Goal: Task Accomplishment & Management: Manage account settings

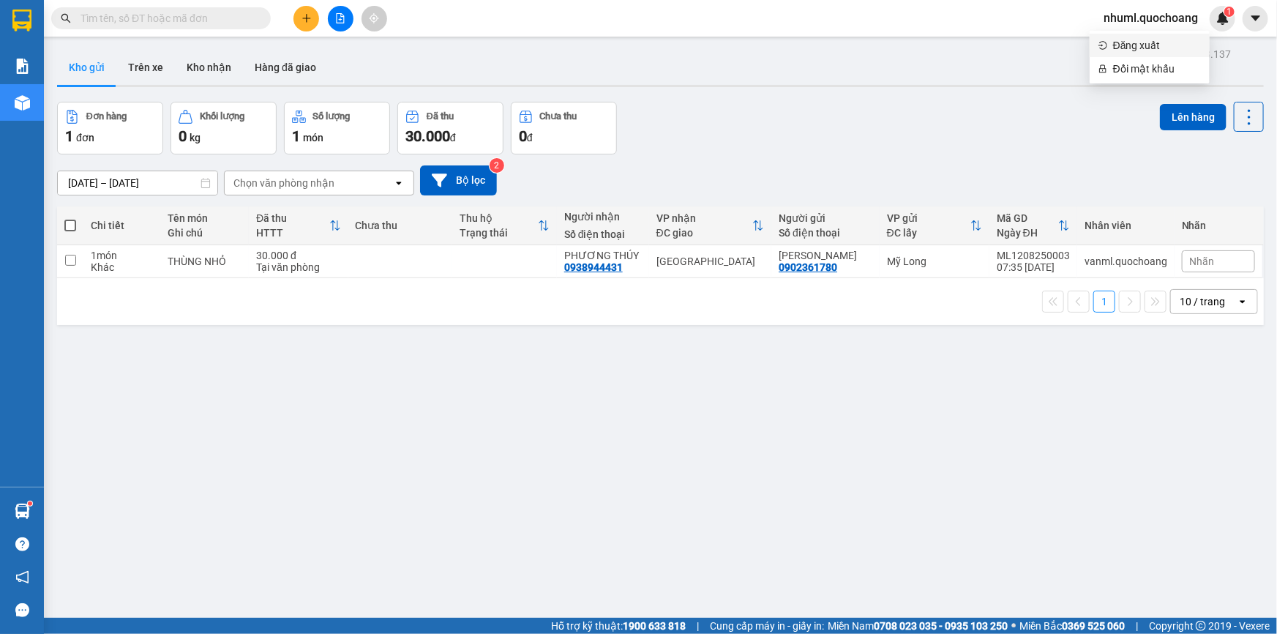
click at [1164, 42] on span "Đăng xuất" at bounding box center [1157, 45] width 88 height 16
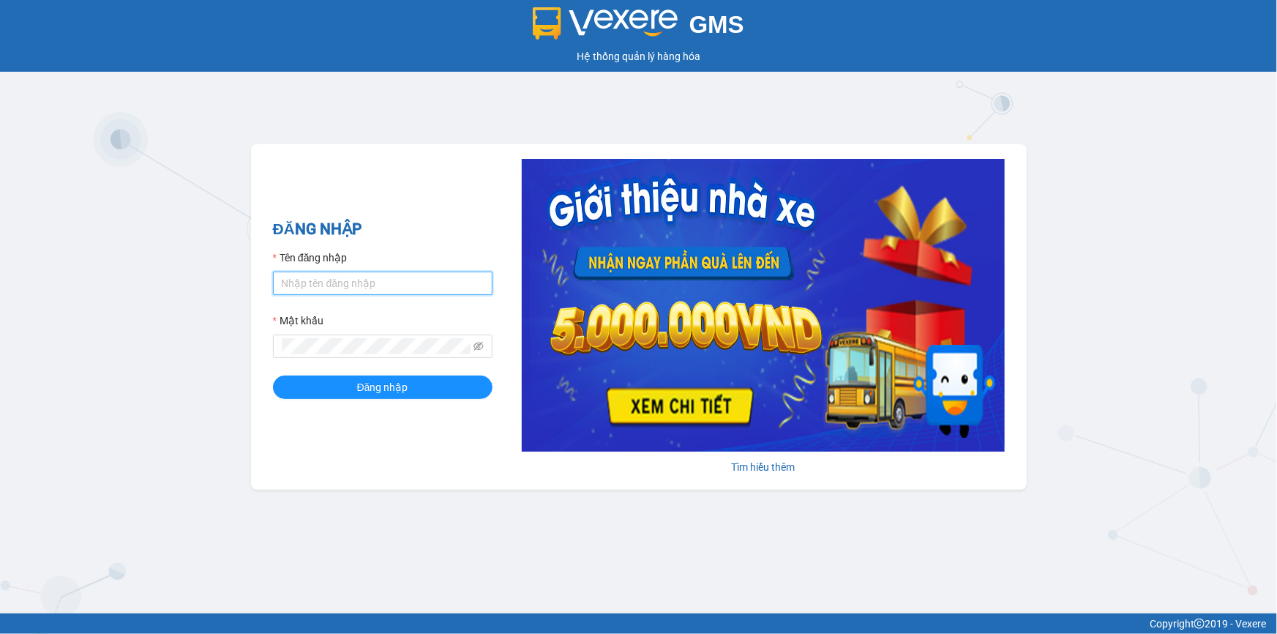
click at [432, 287] on input "Tên đăng nhập" at bounding box center [383, 283] width 220 height 23
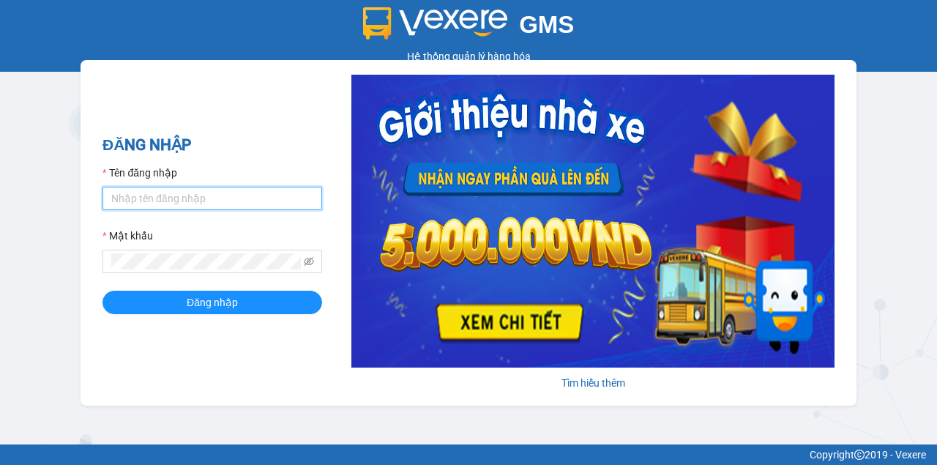
click at [296, 192] on input "Tên đăng nhập" at bounding box center [212, 198] width 220 height 23
type input "V"
type input "viml.quochoang"
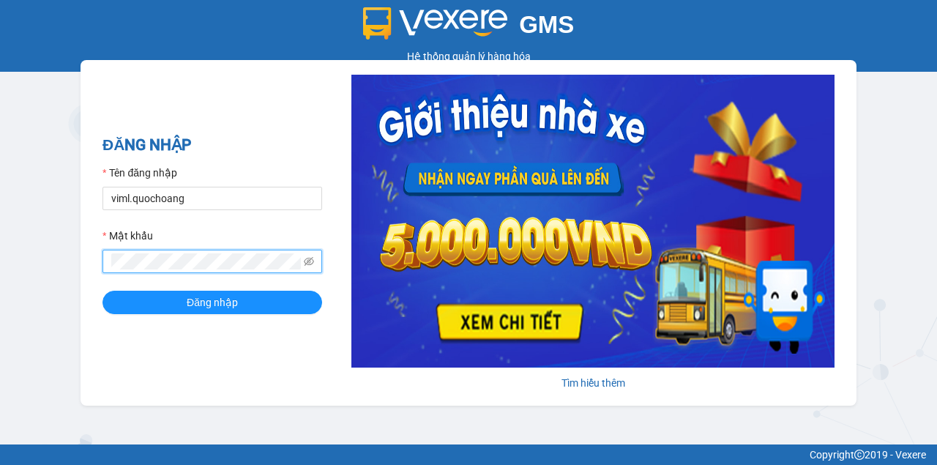
click at [102, 291] on button "Đăng nhập" at bounding box center [212, 302] width 220 height 23
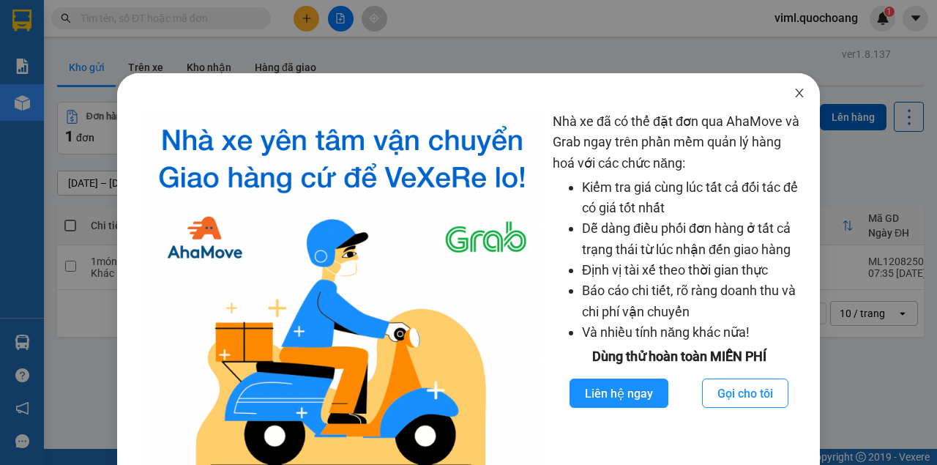
click at [795, 93] on icon "close" at bounding box center [799, 93] width 8 height 9
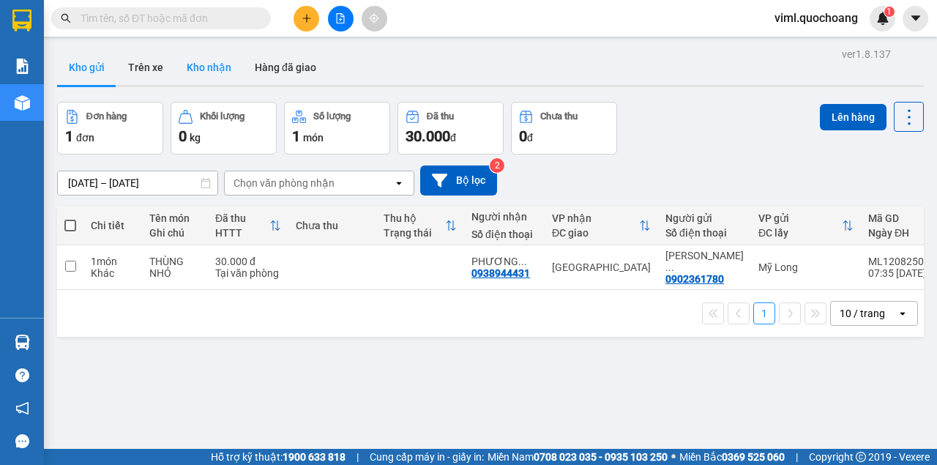
click at [199, 63] on button "Kho nhận" at bounding box center [209, 67] width 68 height 35
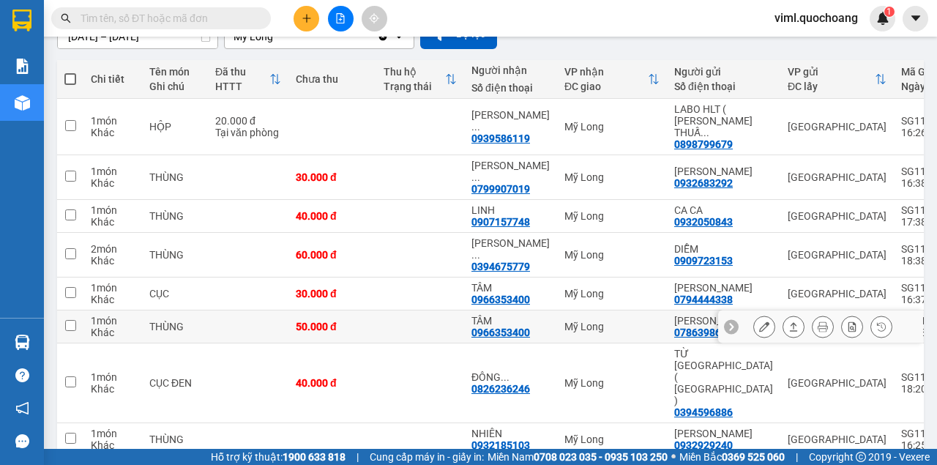
scroll to position [287, 0]
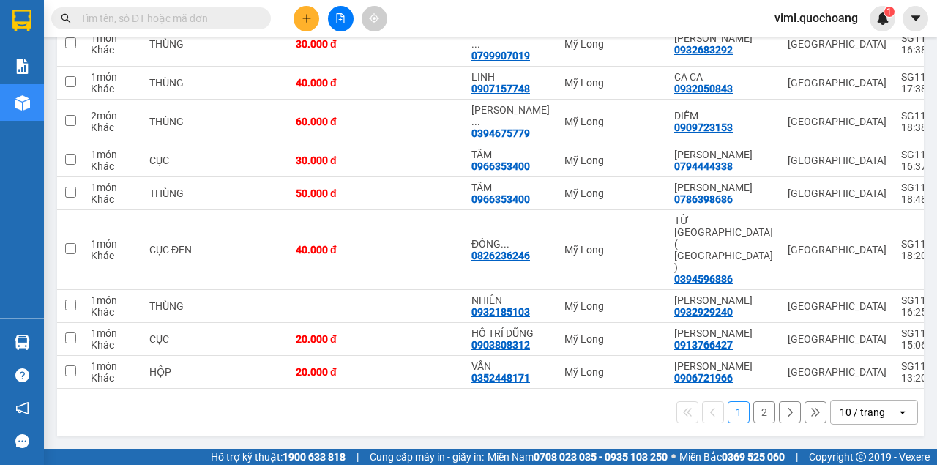
click at [866, 413] on div "10 / trang" at bounding box center [861, 412] width 45 height 15
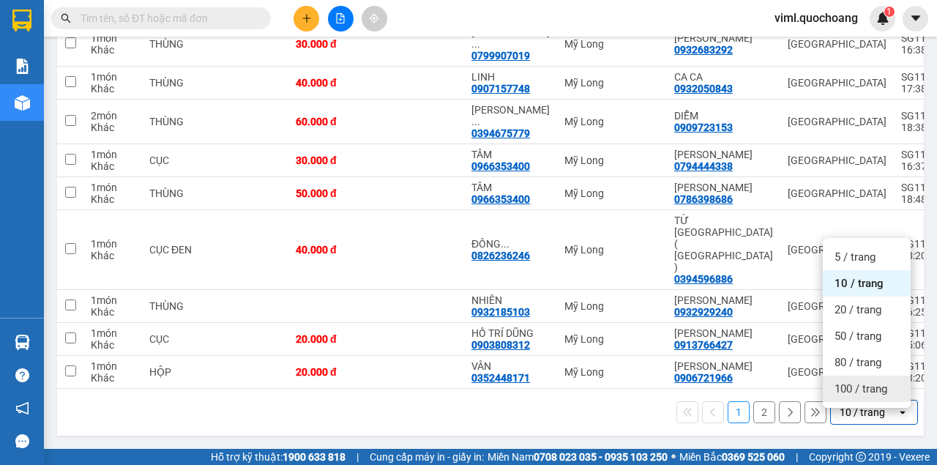
click at [864, 381] on span "100 / trang" at bounding box center [860, 388] width 53 height 15
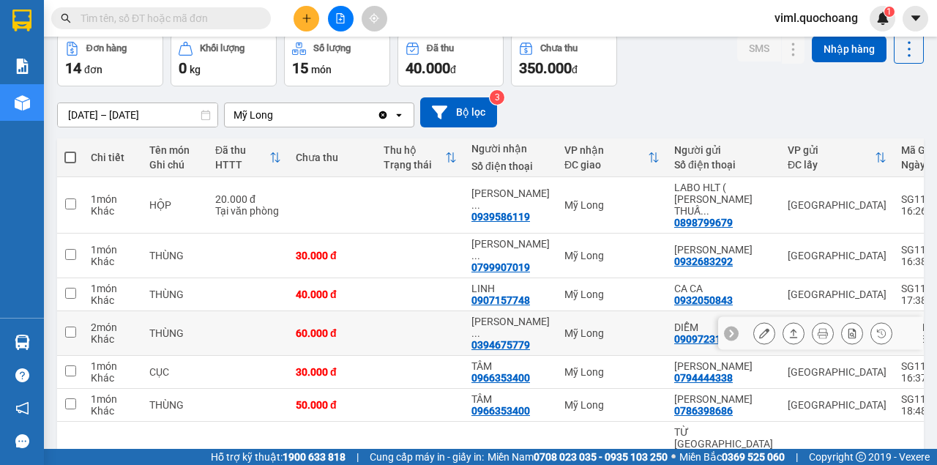
scroll to position [0, 0]
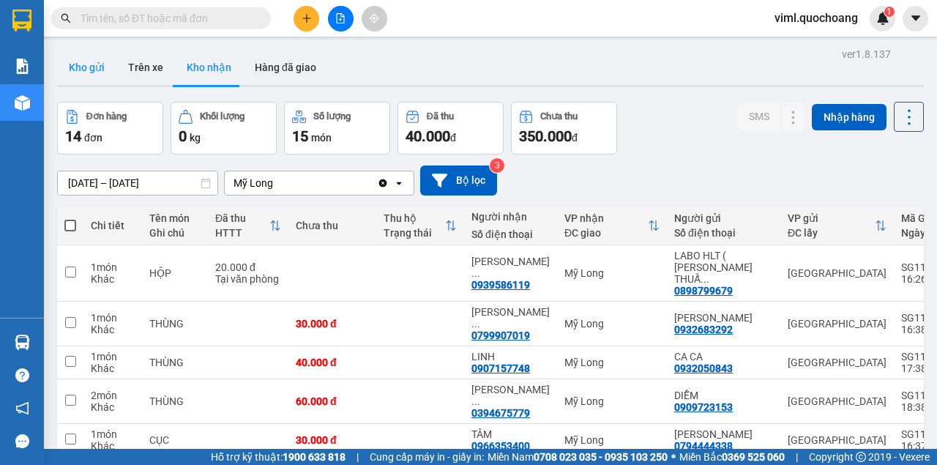
click at [94, 67] on button "Kho gửi" at bounding box center [86, 67] width 59 height 35
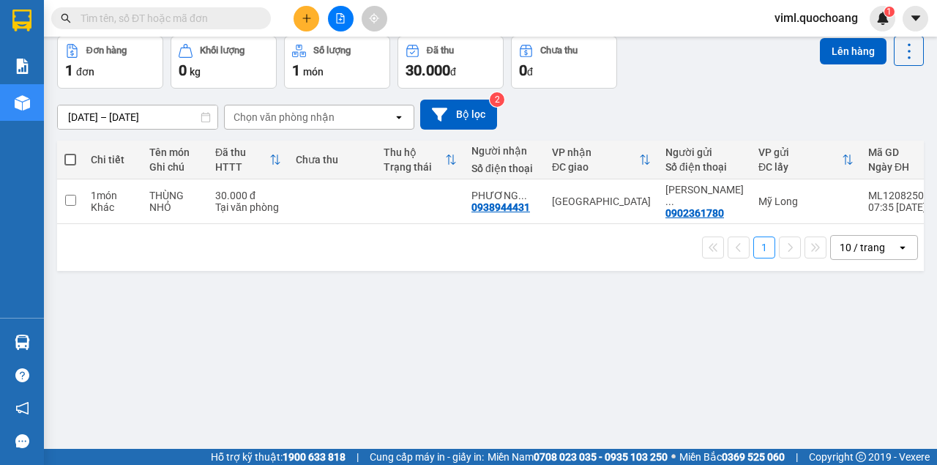
scroll to position [67, 0]
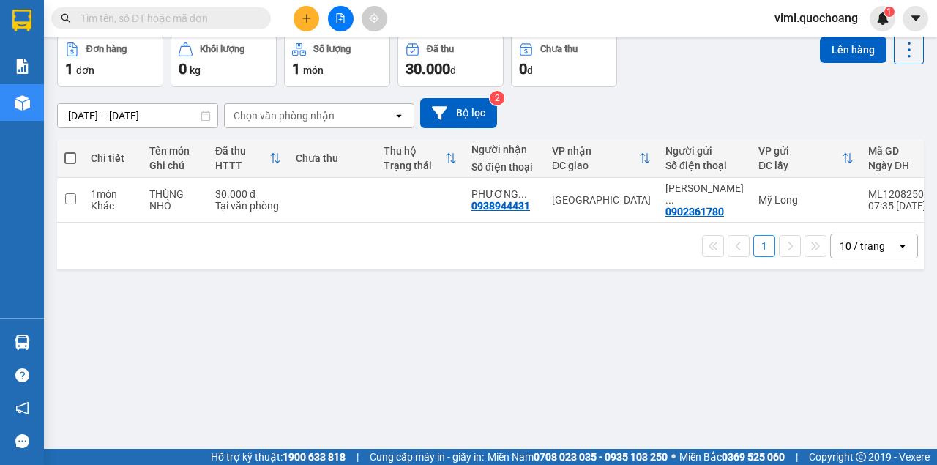
click at [860, 241] on div "10 / trang" at bounding box center [864, 245] width 66 height 23
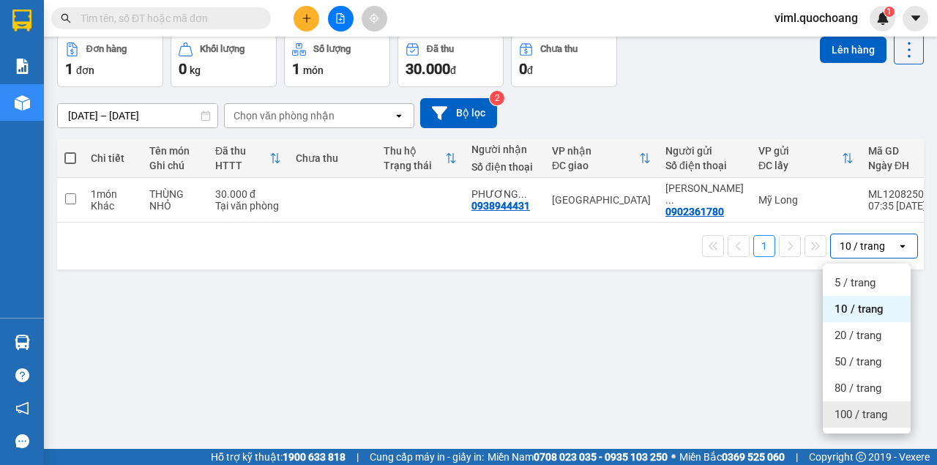
click at [865, 424] on div "100 / trang" at bounding box center [867, 414] width 88 height 26
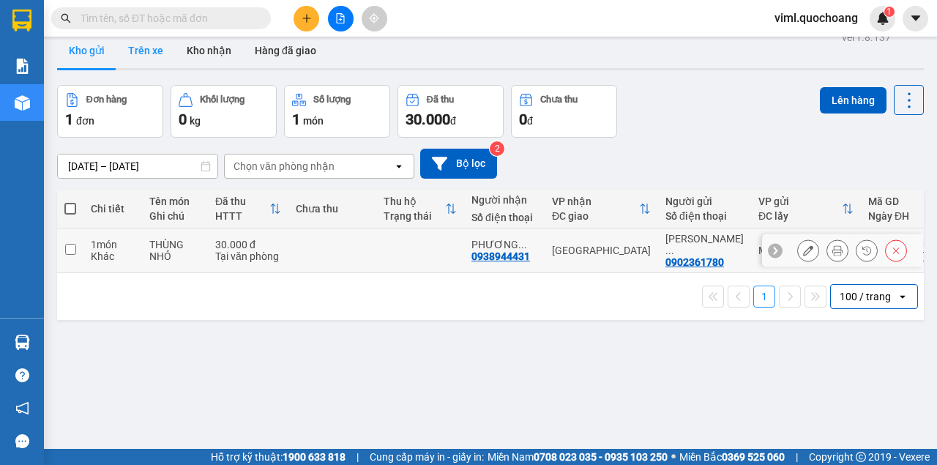
scroll to position [0, 0]
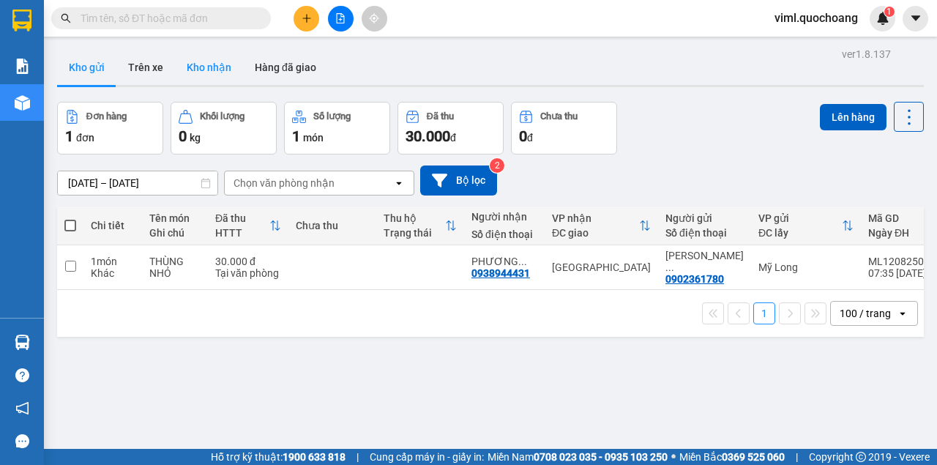
click at [220, 78] on button "Kho nhận" at bounding box center [209, 67] width 68 height 35
